Goal: Register for event/course

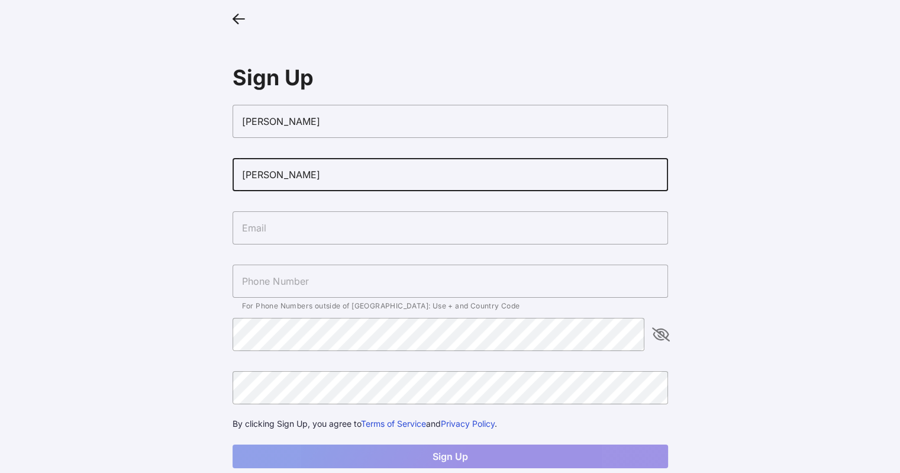
type input "[PERSON_NAME]"
click at [392, 225] on input "text" at bounding box center [451, 227] width 436 height 33
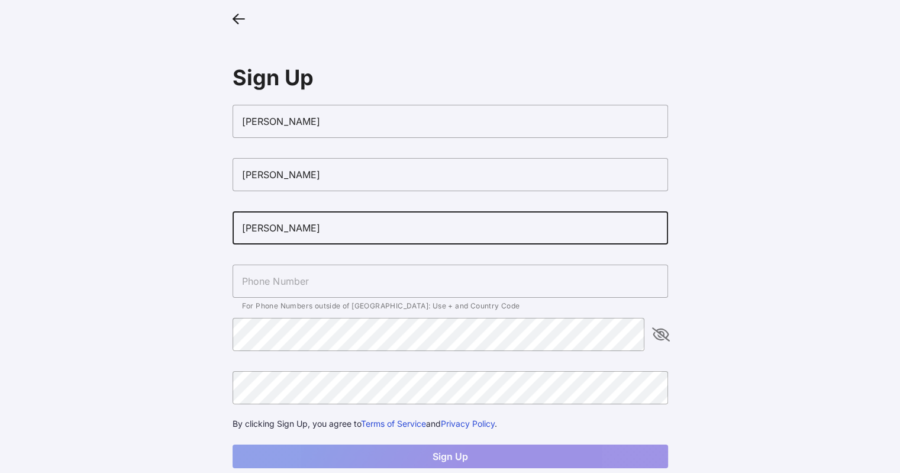
click at [330, 233] on input "[PERSON_NAME]" at bounding box center [451, 227] width 436 height 33
type input "[EMAIL_ADDRESS][DOMAIN_NAME]"
click at [420, 279] on input "text" at bounding box center [451, 281] width 436 height 33
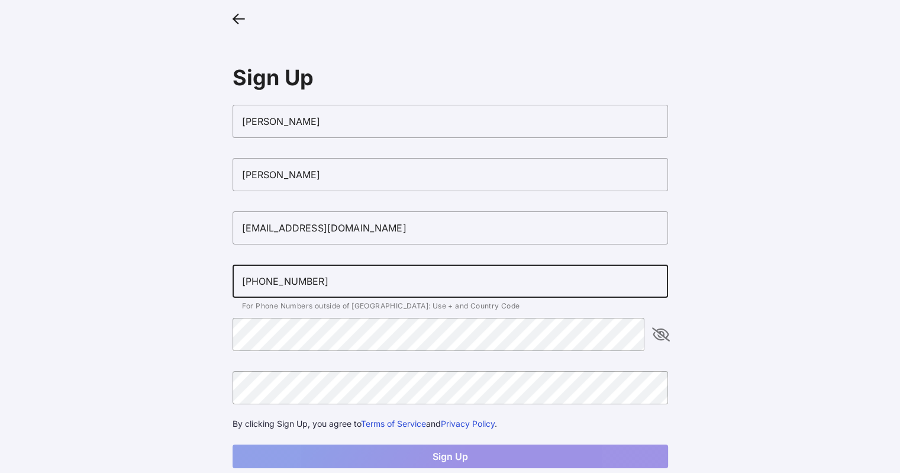
type input "[PHONE_NUMBER]"
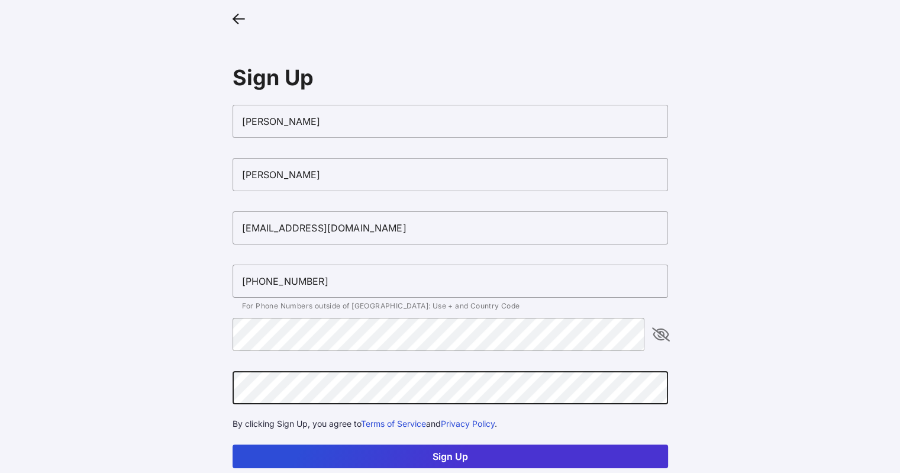
scroll to position [28, 0]
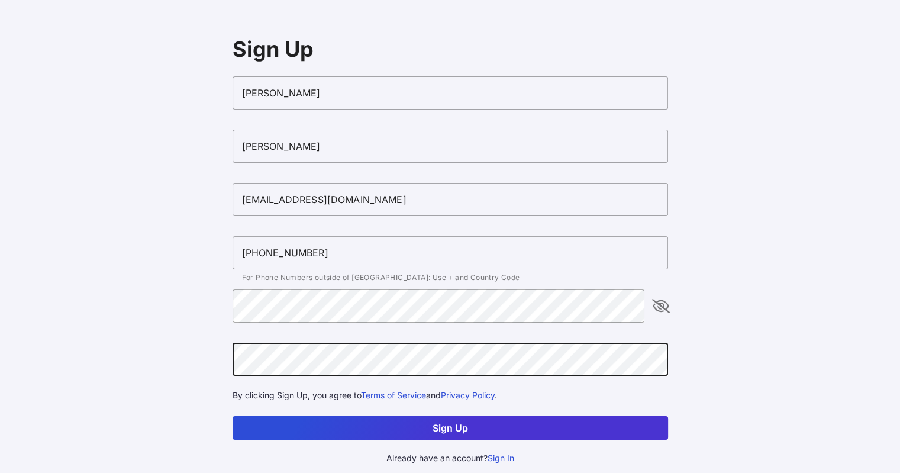
click at [444, 437] on button "Sign Up" at bounding box center [451, 428] width 436 height 24
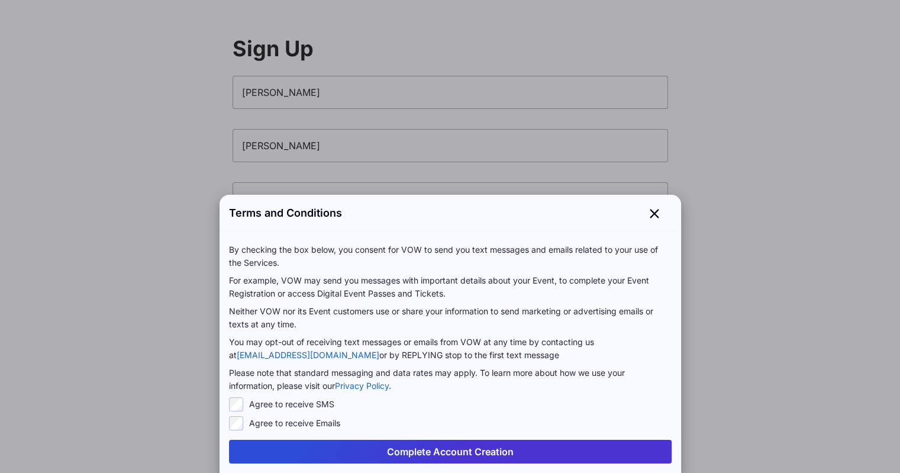
click at [394, 459] on button "Complete Account Creation" at bounding box center [450, 452] width 443 height 24
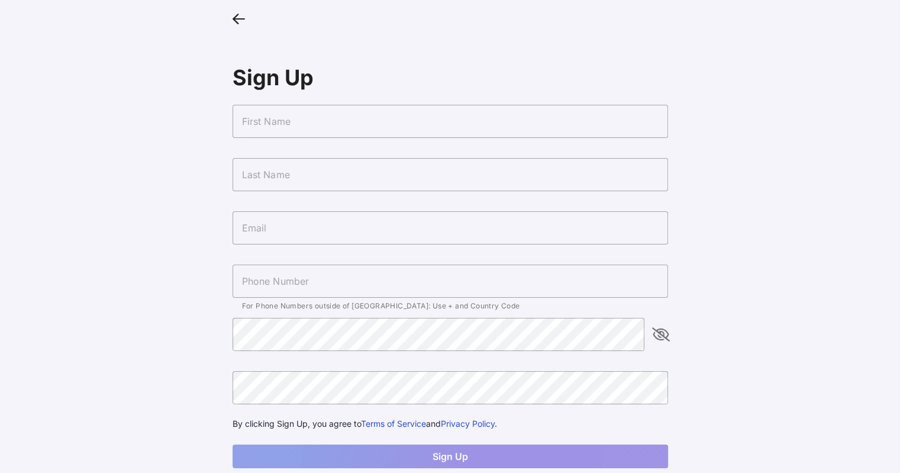
click at [308, 115] on input "text" at bounding box center [451, 121] width 436 height 33
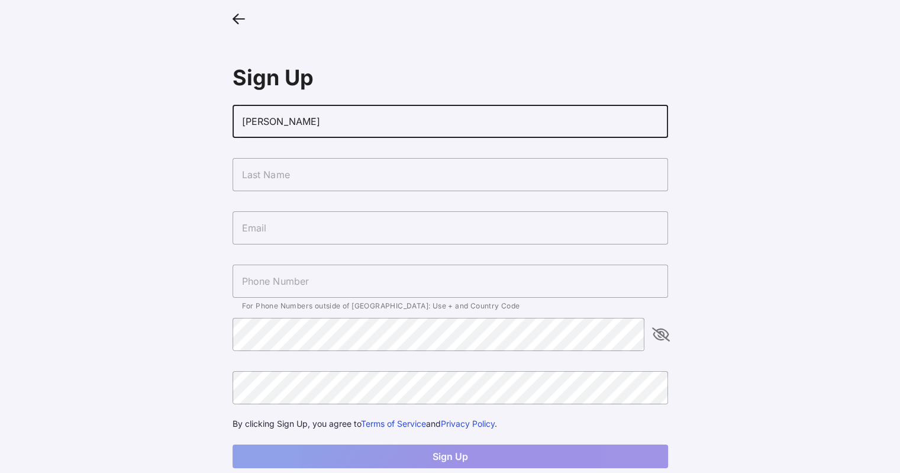
type input "[PERSON_NAME]"
click at [393, 172] on input "text" at bounding box center [451, 174] width 436 height 33
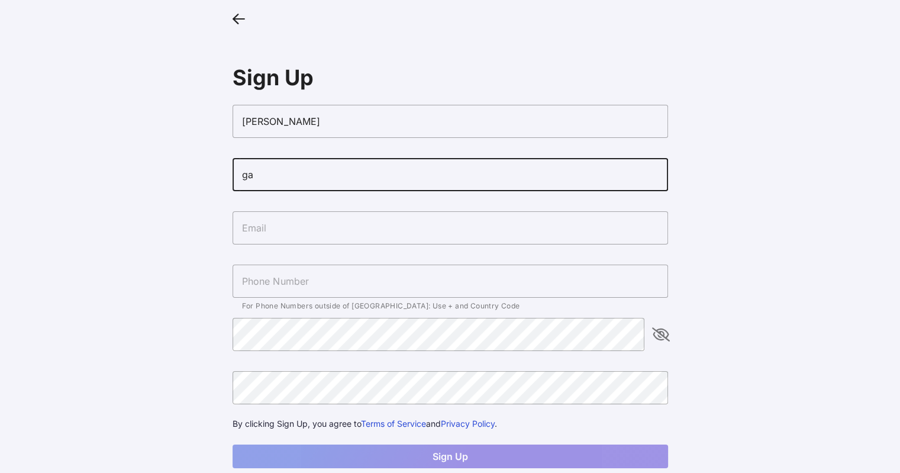
type input "g"
type input "[PERSON_NAME]"
click at [397, 225] on input "text" at bounding box center [451, 227] width 436 height 33
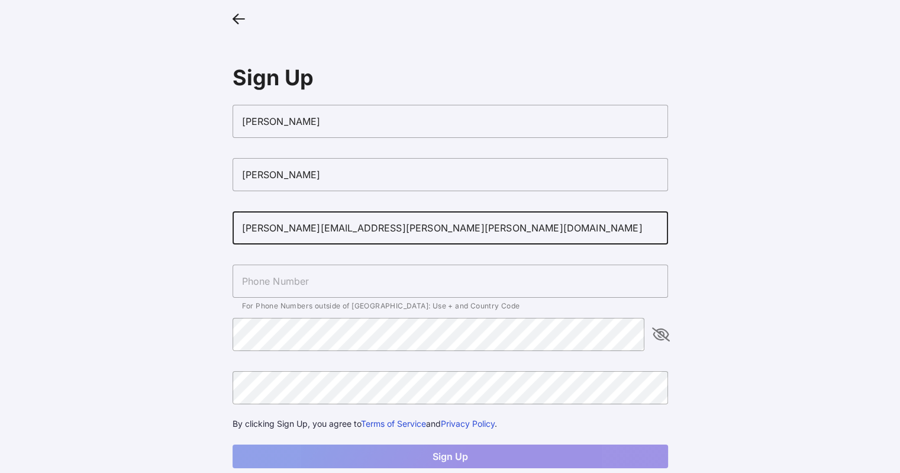
type input "[PERSON_NAME][EMAIL_ADDRESS][PERSON_NAME][PERSON_NAME][DOMAIN_NAME]"
click at [266, 279] on input "text" at bounding box center [451, 281] width 436 height 33
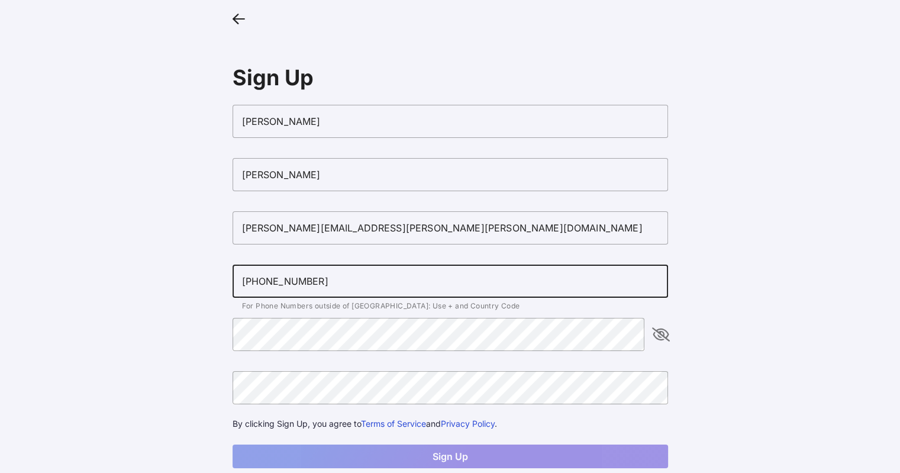
type input "[PHONE_NUMBER]"
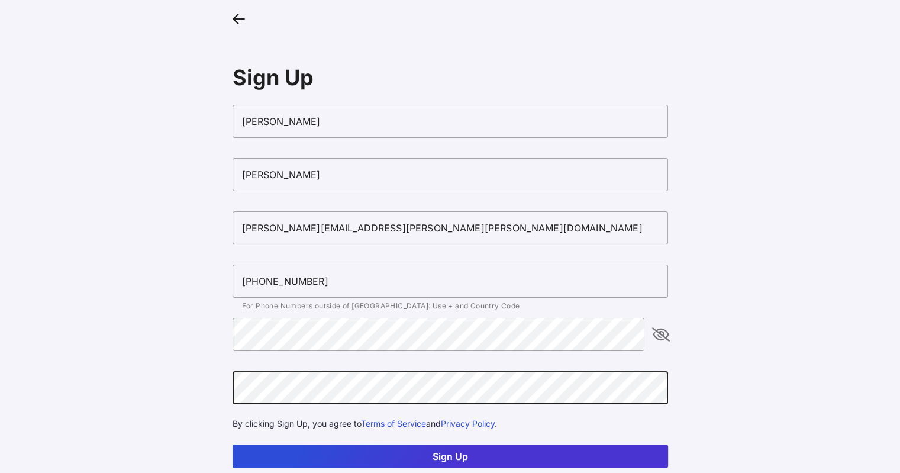
click at [233, 444] on button "Sign Up" at bounding box center [451, 456] width 436 height 24
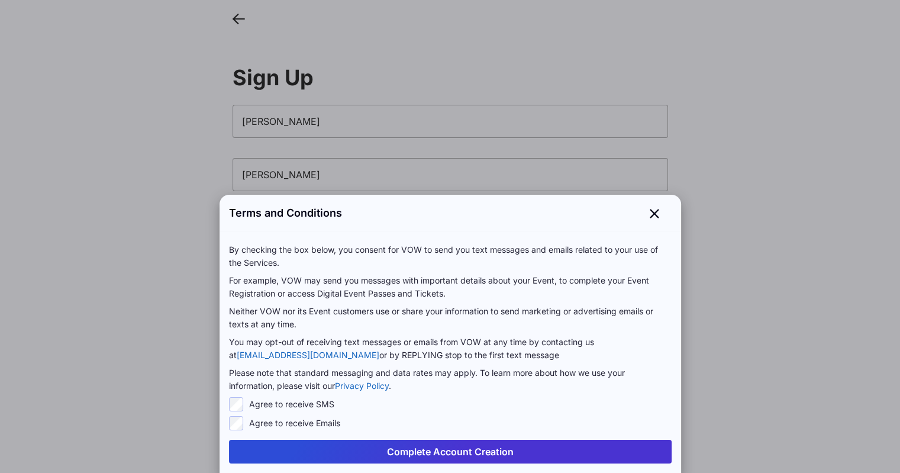
click at [442, 446] on button "Complete Account Creation" at bounding box center [450, 452] width 443 height 24
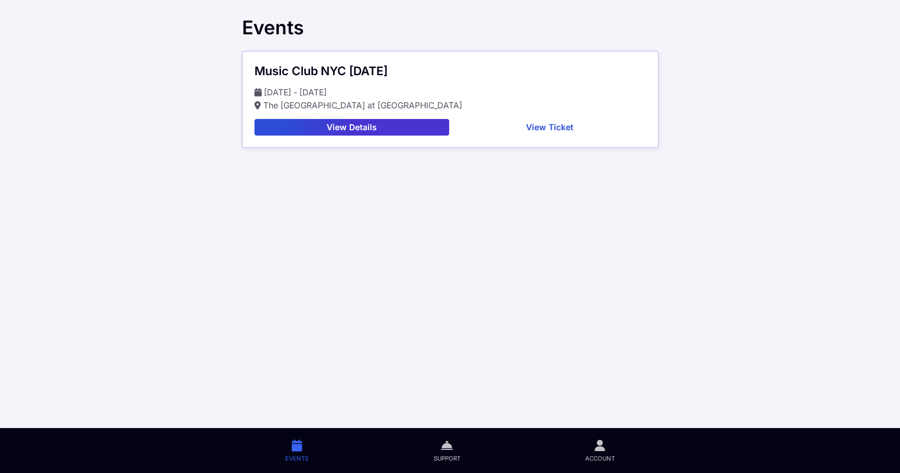
click at [558, 125] on button "View Ticket" at bounding box center [550, 127] width 192 height 17
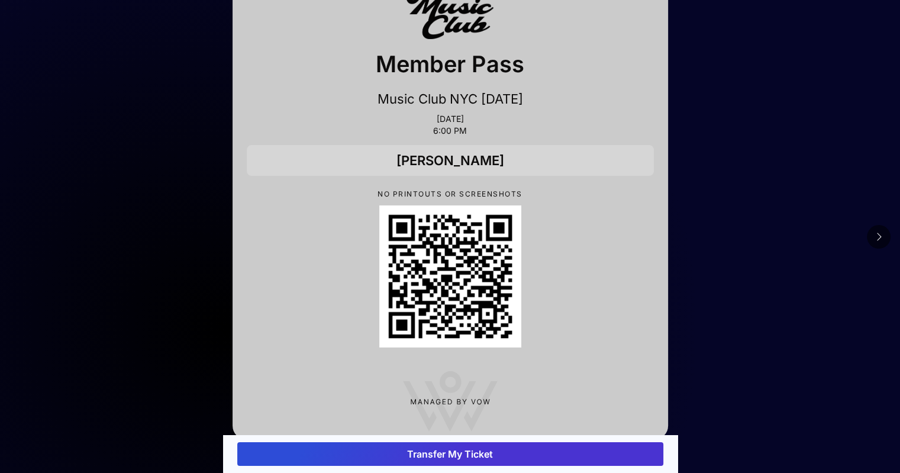
scroll to position [67, 0]
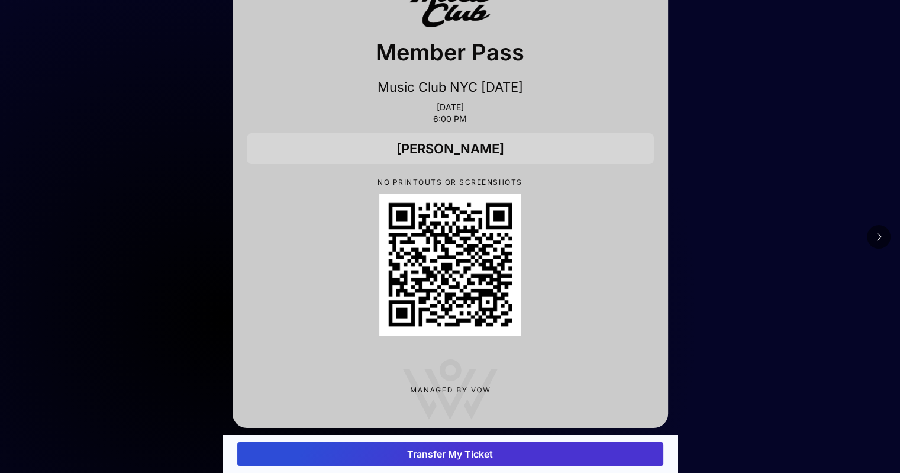
click at [876, 228] on button at bounding box center [879, 237] width 24 height 24
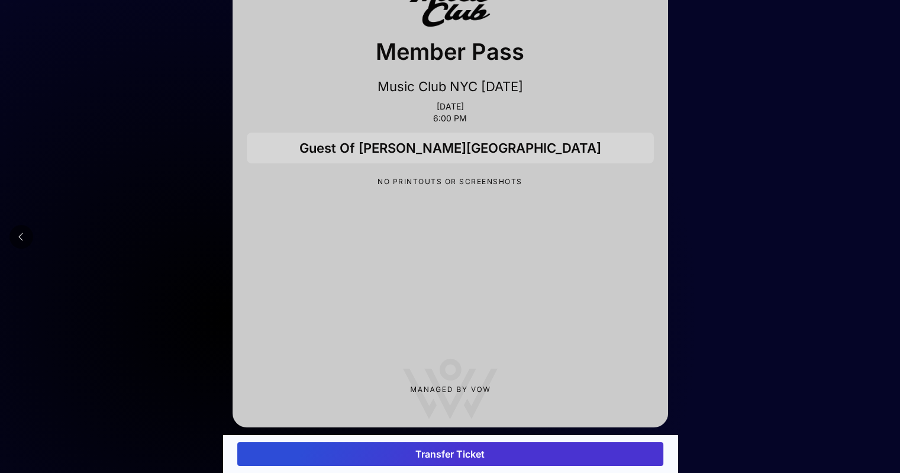
scroll to position [0, 0]
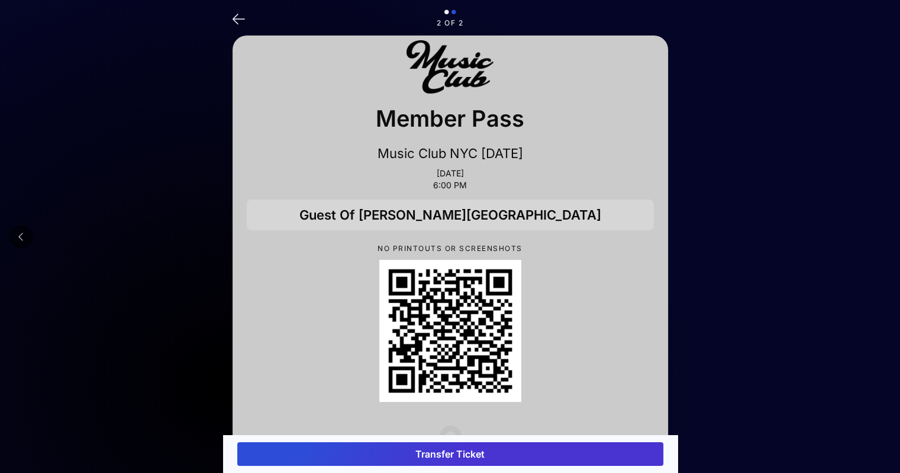
click at [26, 226] on button at bounding box center [21, 237] width 24 height 24
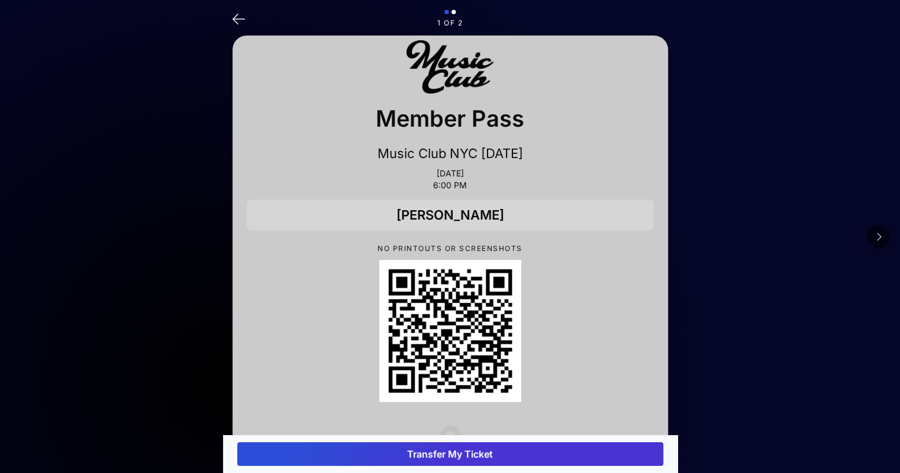
click at [243, 12] on icon at bounding box center [239, 17] width 12 height 17
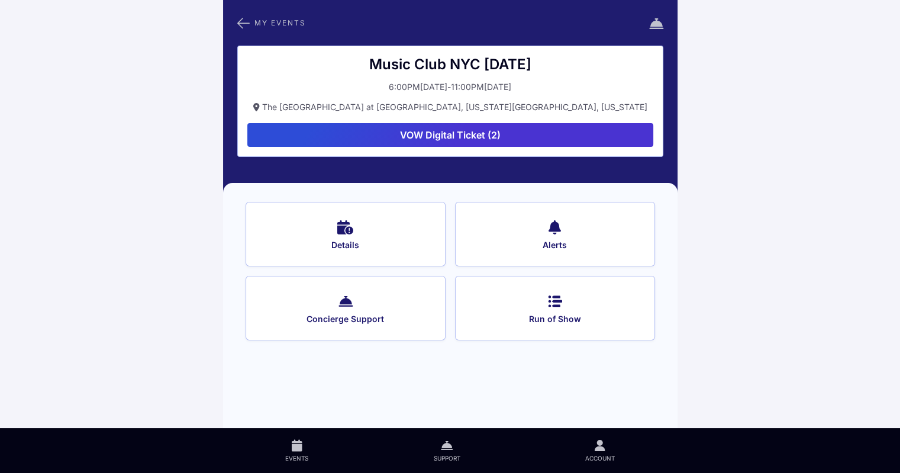
click at [459, 133] on button "VOW Digital Ticket (2)" at bounding box center [450, 135] width 406 height 24
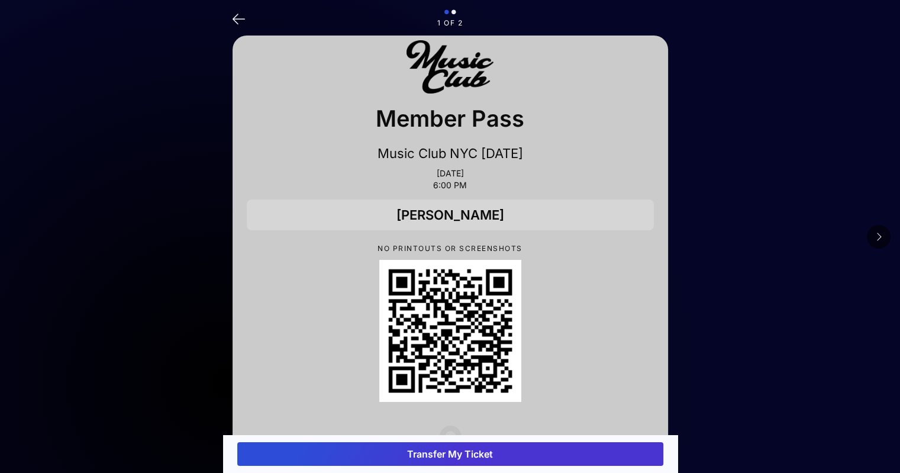
click at [237, 18] on icon at bounding box center [239, 17] width 12 height 17
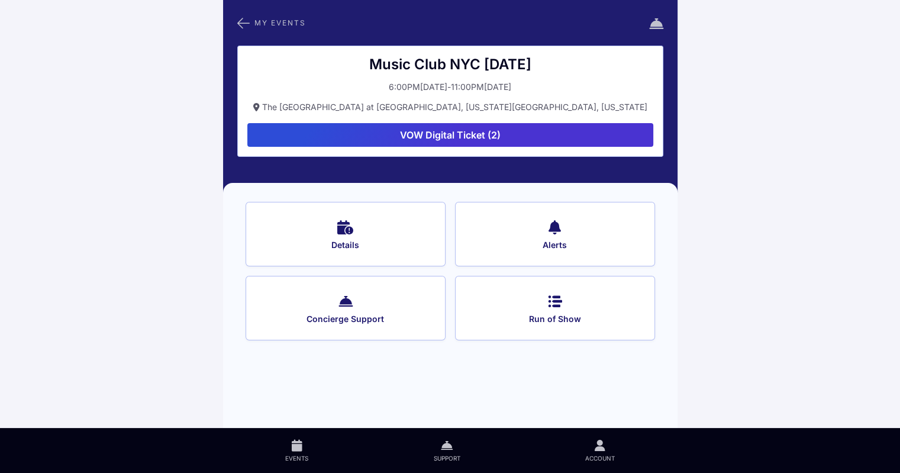
click at [349, 223] on icon at bounding box center [345, 226] width 16 height 17
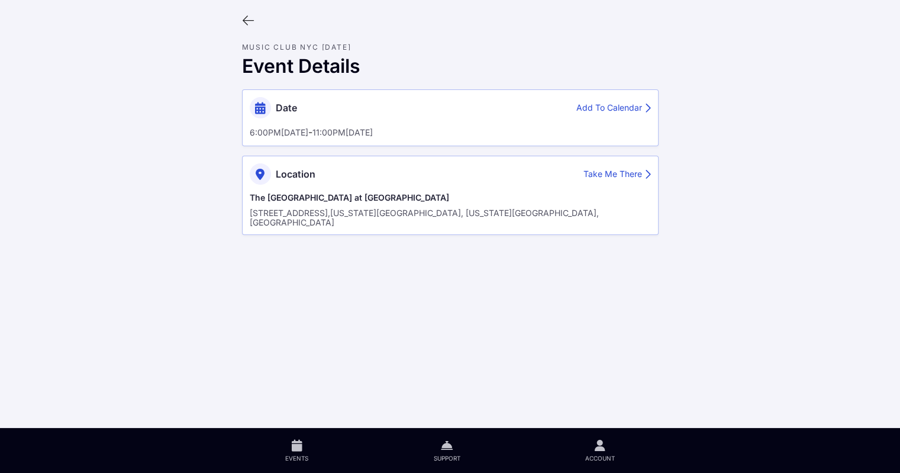
click at [431, 118] on div "Date Add To Calendar 6:00PM, October 03, 2025 - 11:00PM, October 03, 2025" at bounding box center [450, 117] width 417 height 57
click at [251, 20] on icon at bounding box center [248, 20] width 13 height 13
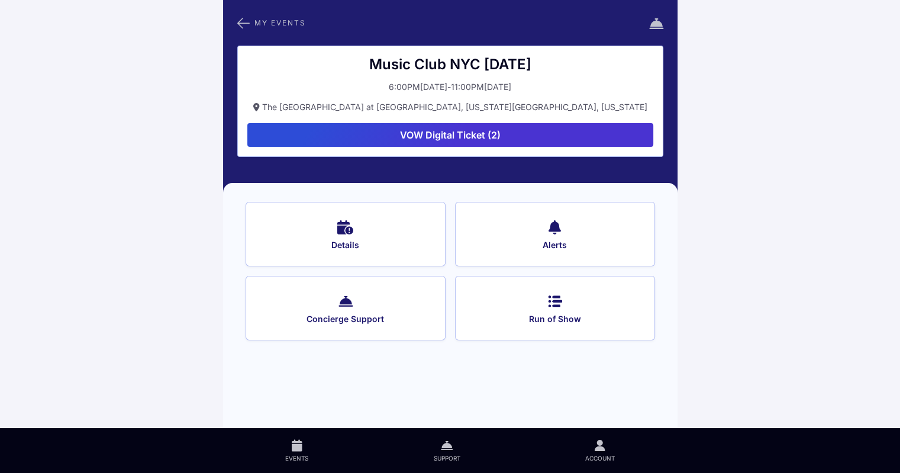
click at [535, 301] on button "Run of Show" at bounding box center [555, 308] width 200 height 65
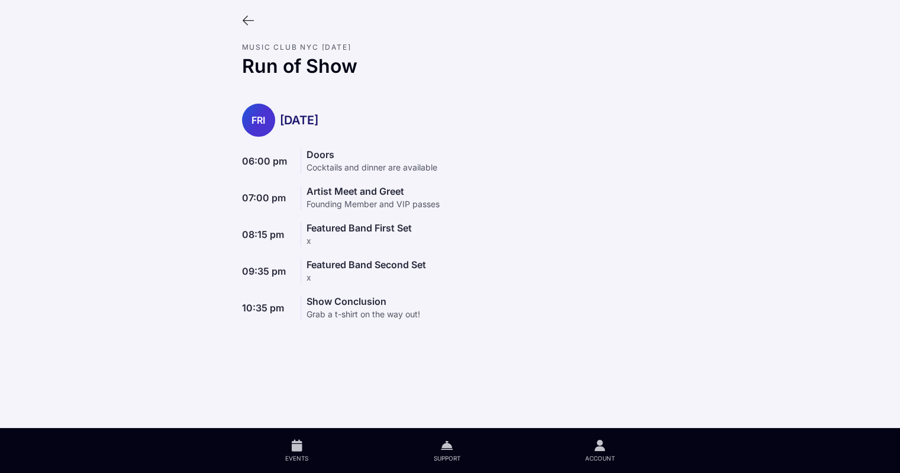
click at [247, 18] on icon at bounding box center [248, 20] width 13 height 13
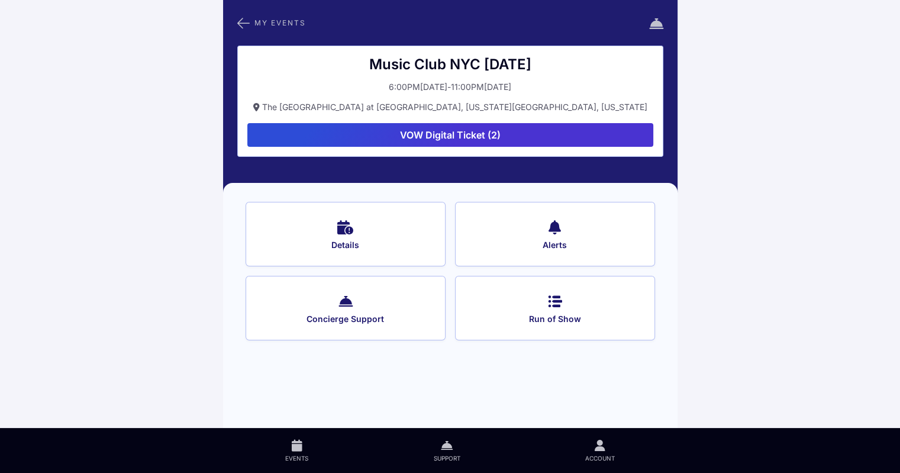
click at [353, 304] on button "Concierge Support" at bounding box center [346, 308] width 200 height 65
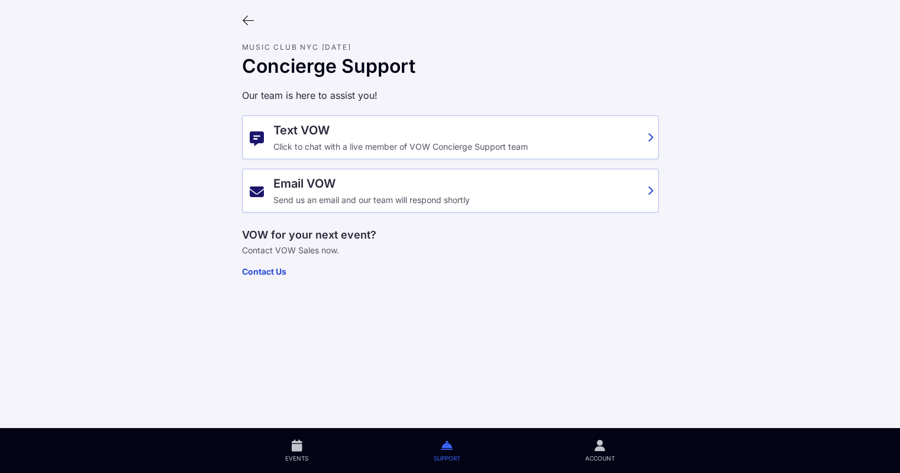
click at [261, 267] on link "Contact Us" at bounding box center [264, 271] width 44 height 10
click at [274, 271] on link "Contact Us" at bounding box center [264, 271] width 44 height 10
click at [251, 24] on icon at bounding box center [248, 20] width 13 height 13
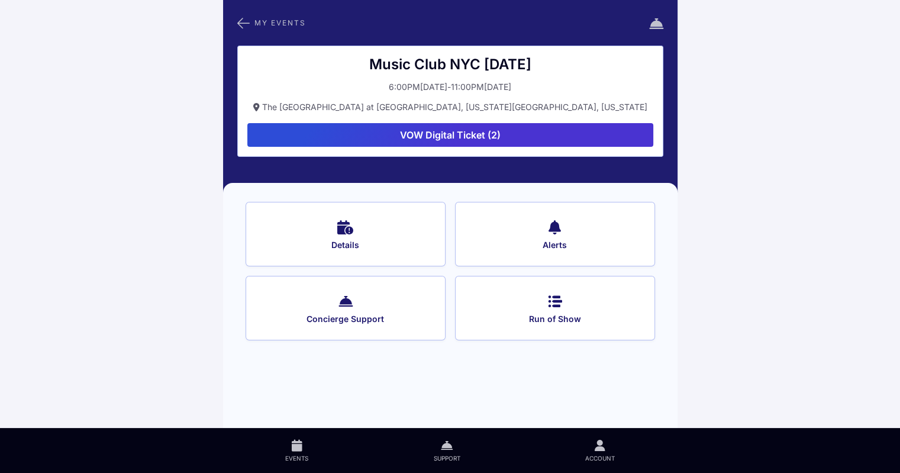
click at [345, 227] on icon at bounding box center [345, 226] width 16 height 17
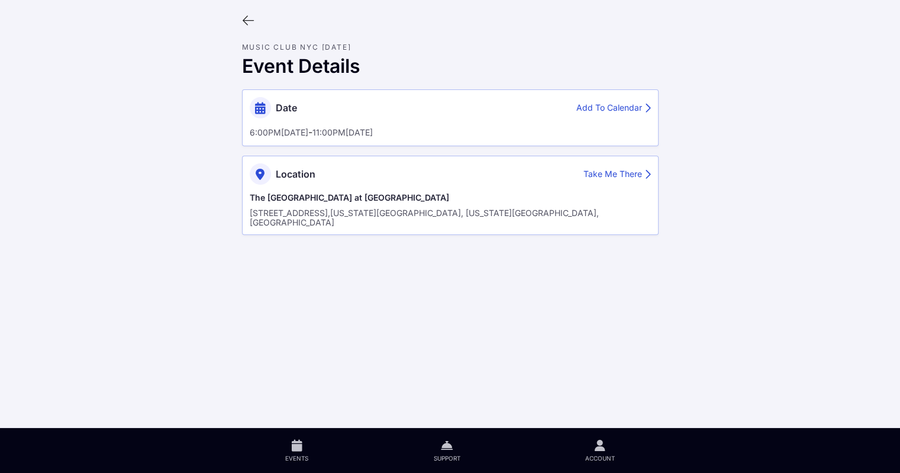
click at [249, 24] on icon at bounding box center [248, 20] width 13 height 13
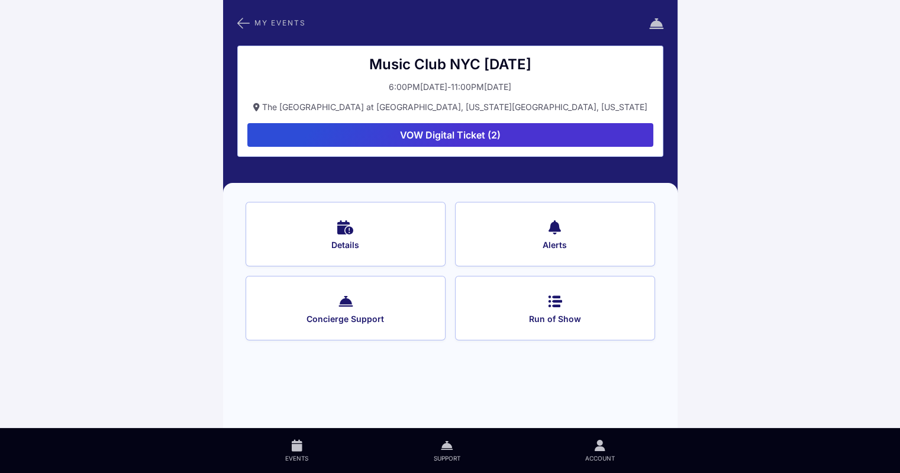
click at [247, 19] on icon at bounding box center [243, 22] width 12 height 15
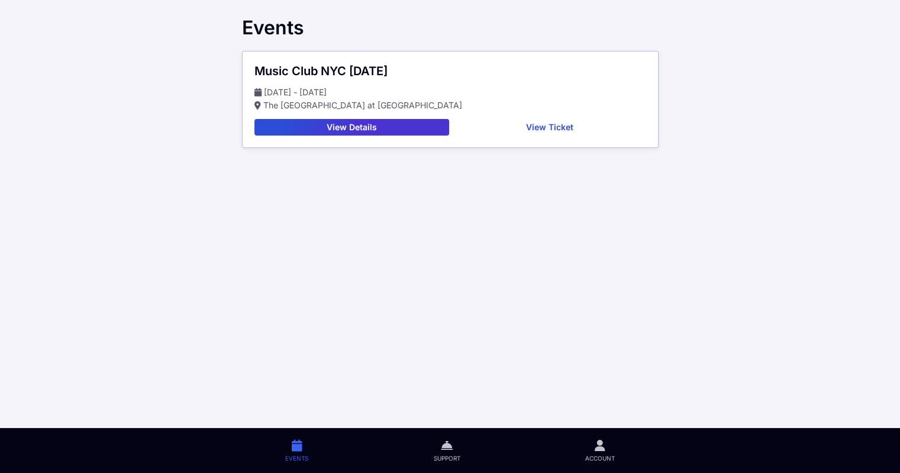
click at [355, 124] on button "View Details" at bounding box center [351, 127] width 195 height 17
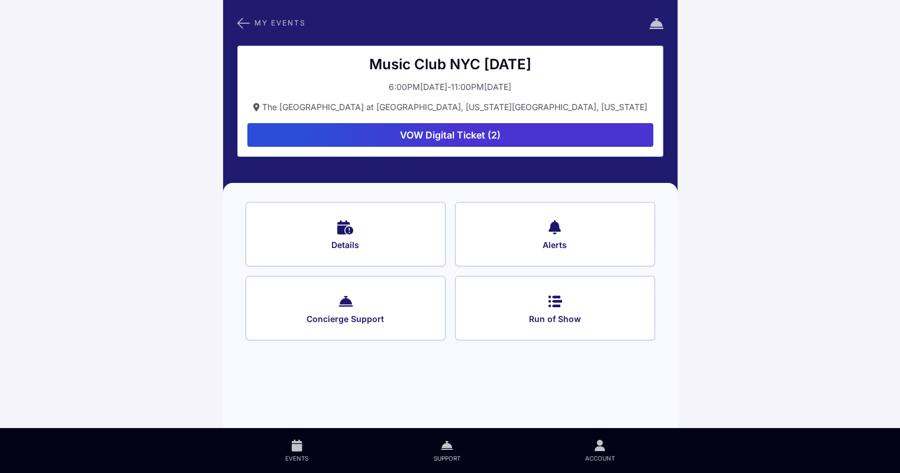
click at [237, 19] on icon at bounding box center [243, 22] width 12 height 15
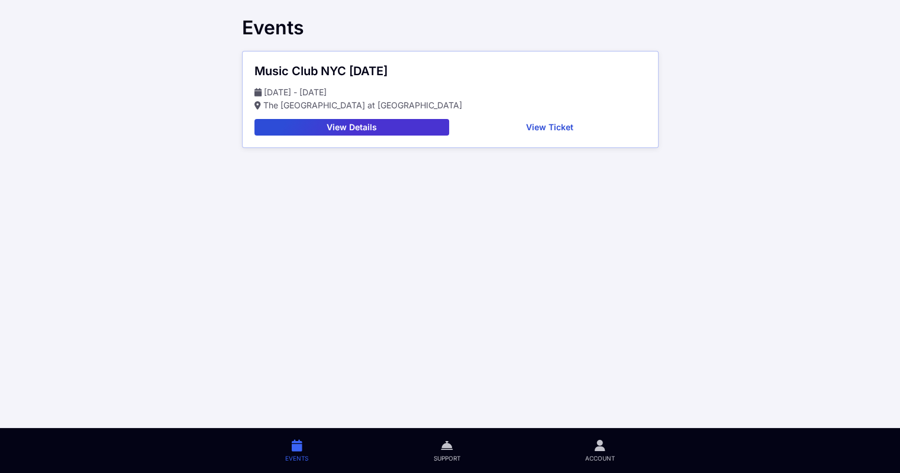
click at [365, 126] on button "View Details" at bounding box center [351, 127] width 195 height 17
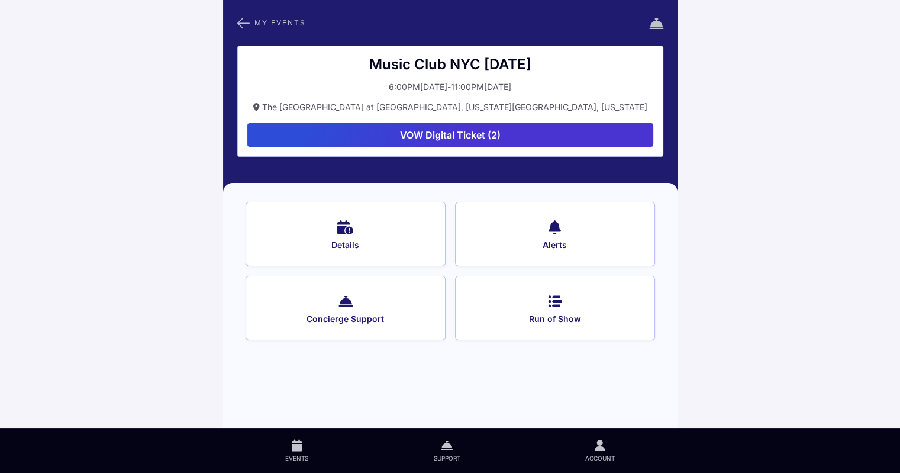
click at [489, 131] on button "VOW Digital Ticket (2)" at bounding box center [450, 135] width 406 height 24
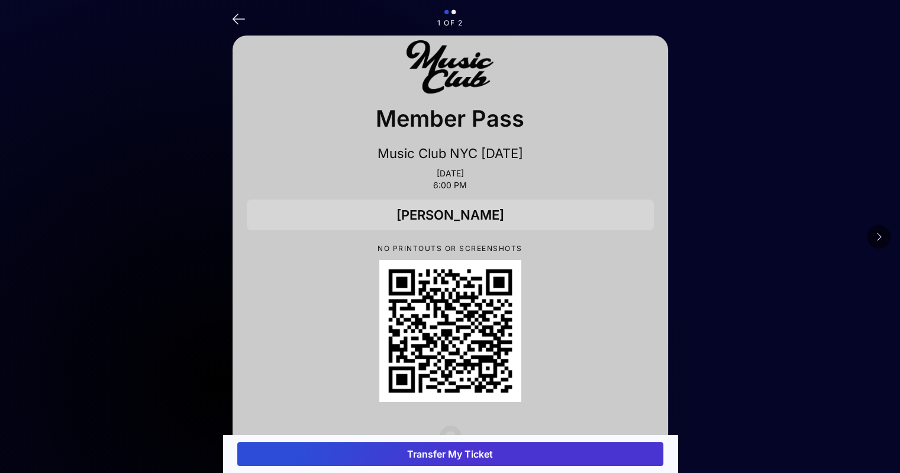
click at [236, 14] on icon at bounding box center [239, 17] width 12 height 17
